Goal: Transaction & Acquisition: Obtain resource

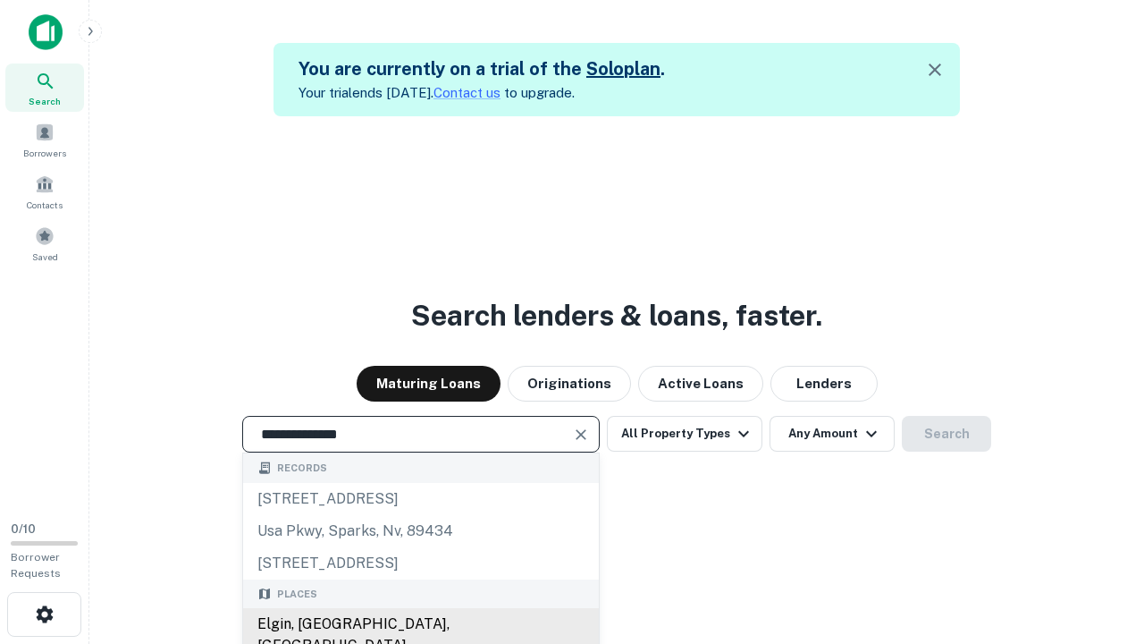
click at [420, 624] on div "Elgin, [GEOGRAPHIC_DATA], [GEOGRAPHIC_DATA]" at bounding box center [421, 635] width 356 height 54
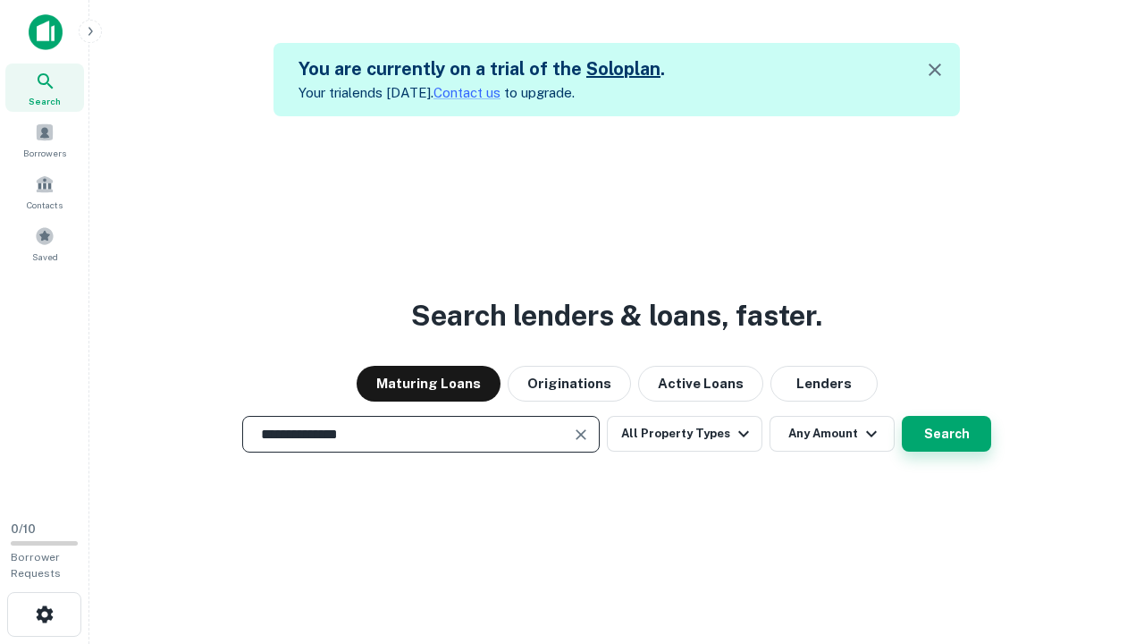
type input "**********"
click at [902, 416] on button "Search" at bounding box center [946, 434] width 89 height 36
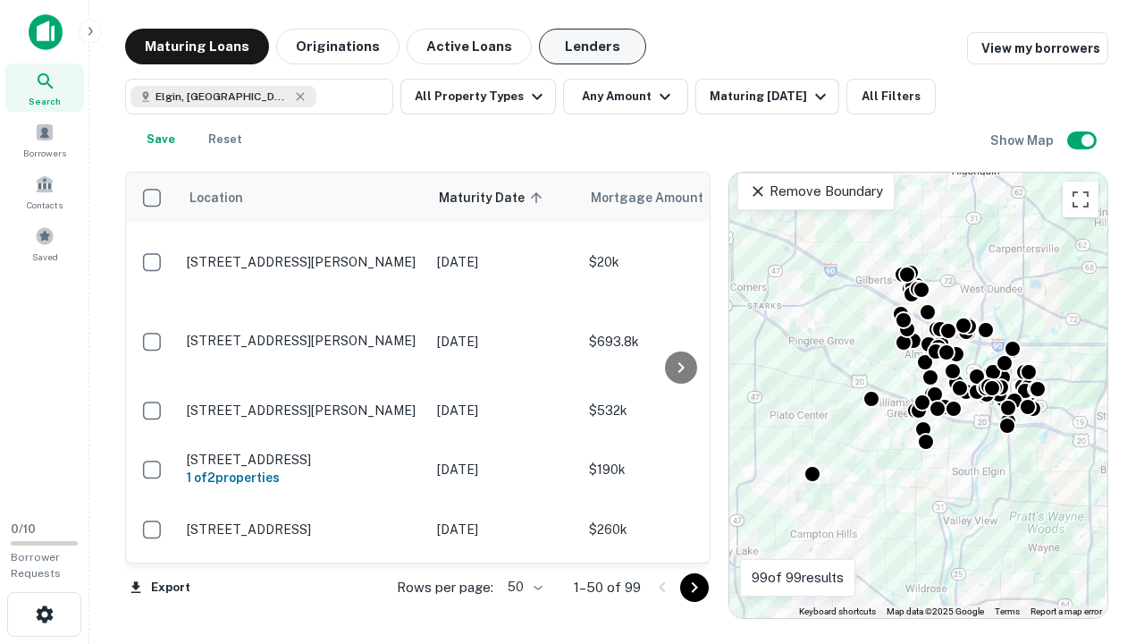
click at [593, 46] on button "Lenders" at bounding box center [592, 47] width 107 height 36
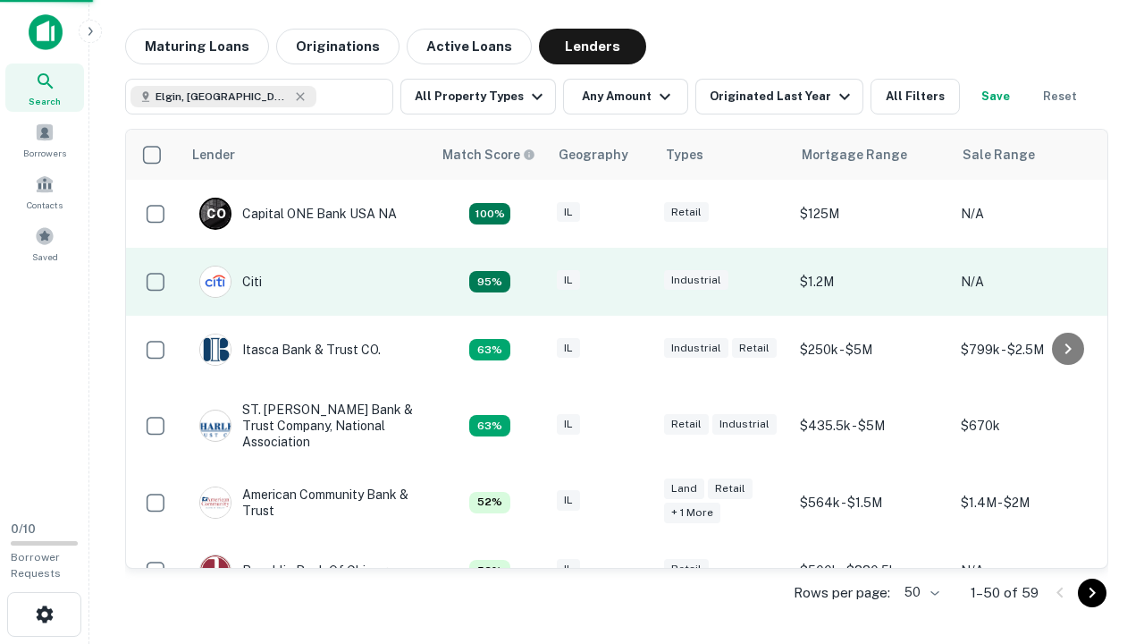
click at [635, 282] on div "IL" at bounding box center [601, 282] width 89 height 24
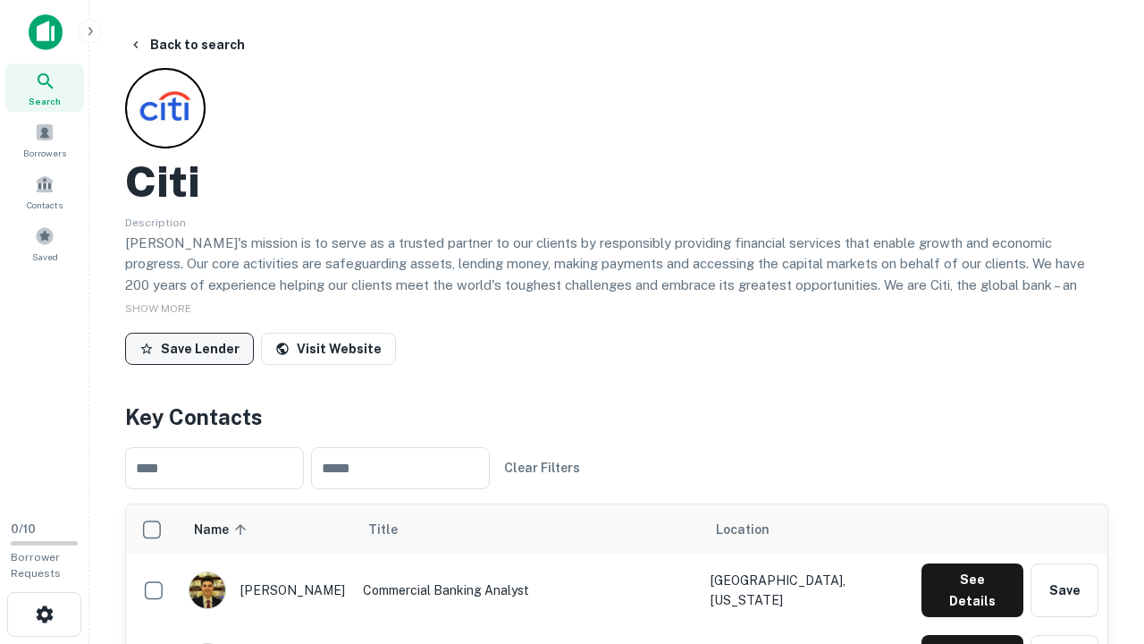
click at [190, 348] on button "Save Lender" at bounding box center [189, 349] width 129 height 32
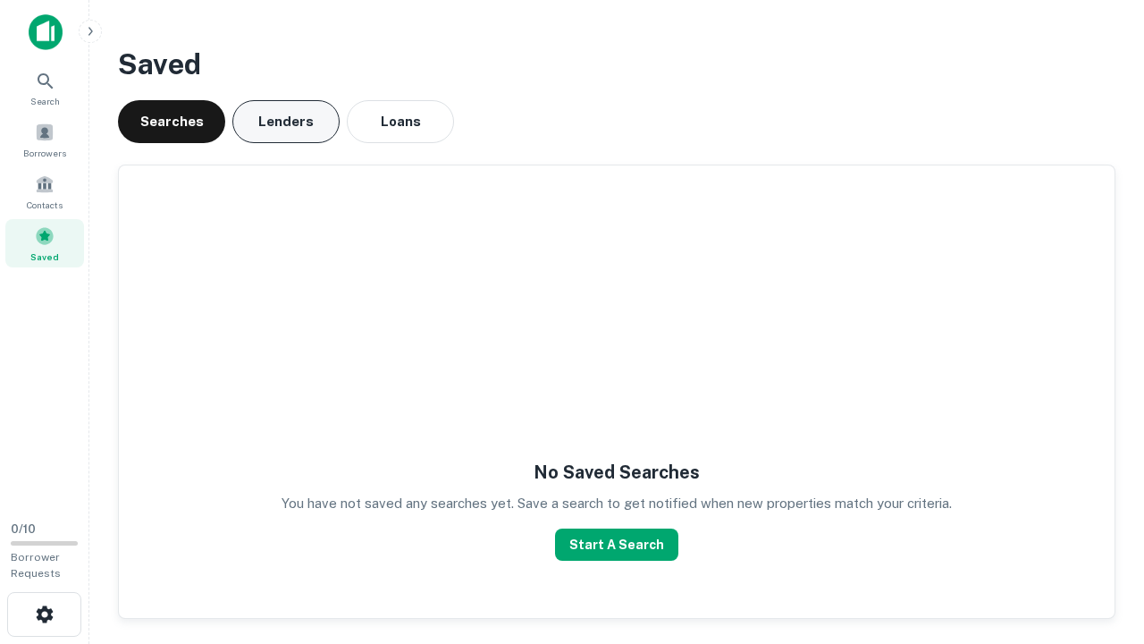
click at [286, 122] on button "Lenders" at bounding box center [285, 121] width 107 height 43
